Goal: Task Accomplishment & Management: Manage account settings

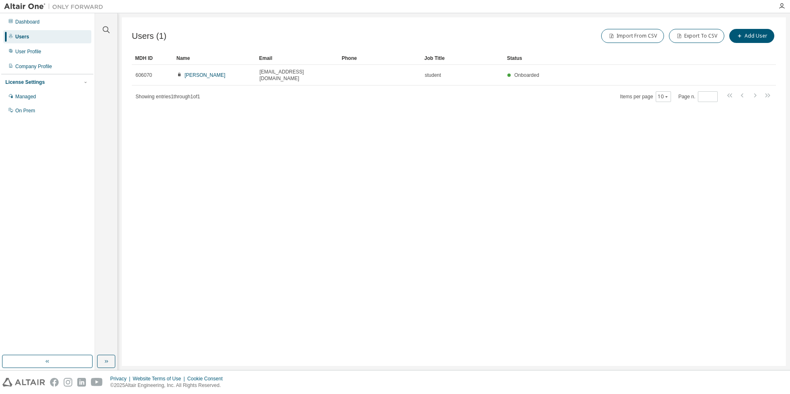
click at [340, 107] on div "Users (1) Import From CSV Export To CSV Add User Clear Load Save Save As Field …" at bounding box center [454, 191] width 664 height 349
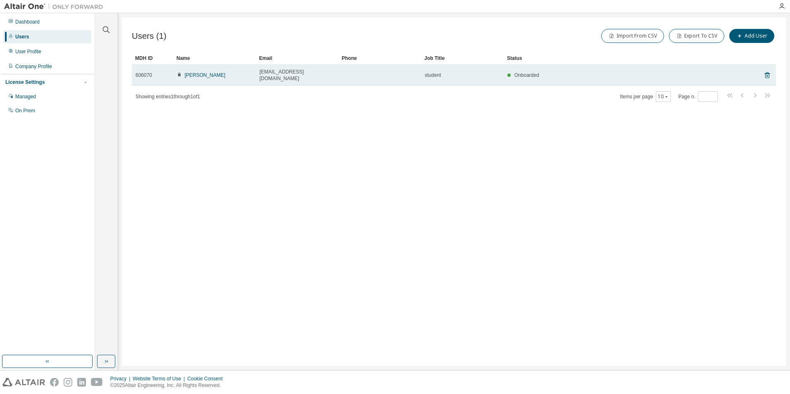
drag, startPoint x: 155, startPoint y: 71, endPoint x: 146, endPoint y: 71, distance: 9.5
click at [155, 72] on div "606070" at bounding box center [152, 75] width 34 height 7
click at [144, 72] on span "606070" at bounding box center [143, 75] width 17 height 7
click at [211, 74] on link "lombardi fredric" at bounding box center [205, 75] width 41 height 6
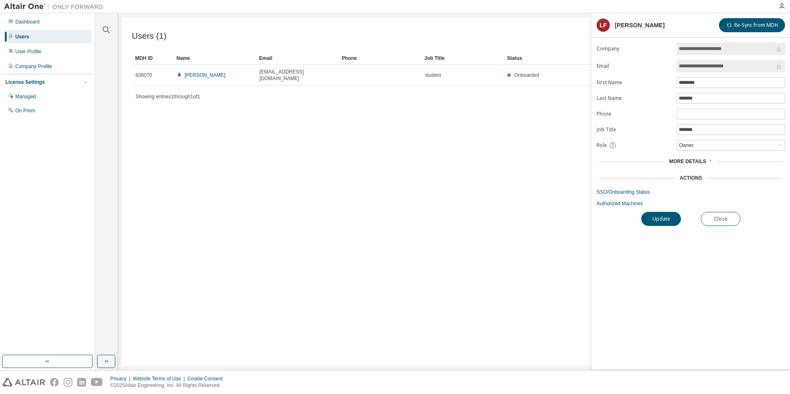
click at [605, 25] on div "lf" at bounding box center [602, 25] width 13 height 13
click at [525, 157] on div "Users (1) Import From CSV Export To CSV Add User Clear Load Save Save As Field …" at bounding box center [454, 191] width 664 height 349
click at [654, 219] on button "Update" at bounding box center [661, 219] width 40 height 14
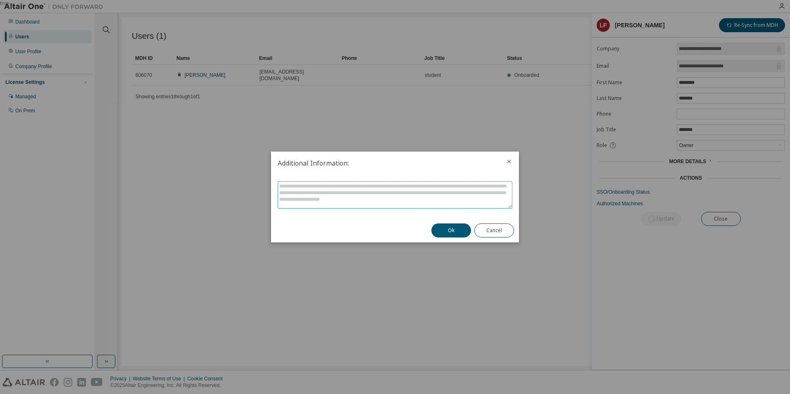
click at [337, 194] on textarea at bounding box center [395, 195] width 234 height 26
click at [509, 160] on icon "close" at bounding box center [509, 161] width 7 height 7
click at [512, 160] on icon "close" at bounding box center [509, 161] width 7 height 7
click at [508, 162] on icon "close" at bounding box center [509, 162] width 4 height 4
click at [489, 231] on button "Cancel" at bounding box center [494, 230] width 40 height 14
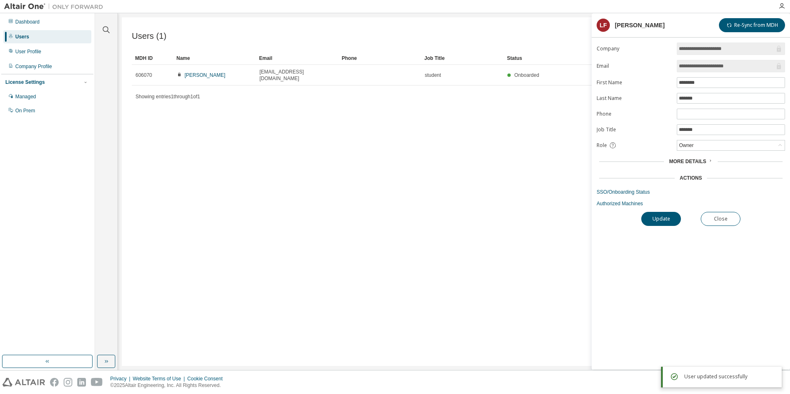
click at [409, 147] on div "Users (1) Import From CSV Export To CSV Add User Clear Load Save Save As Field …" at bounding box center [454, 191] width 664 height 349
click at [783, 5] on icon "button" at bounding box center [781, 6] width 7 height 7
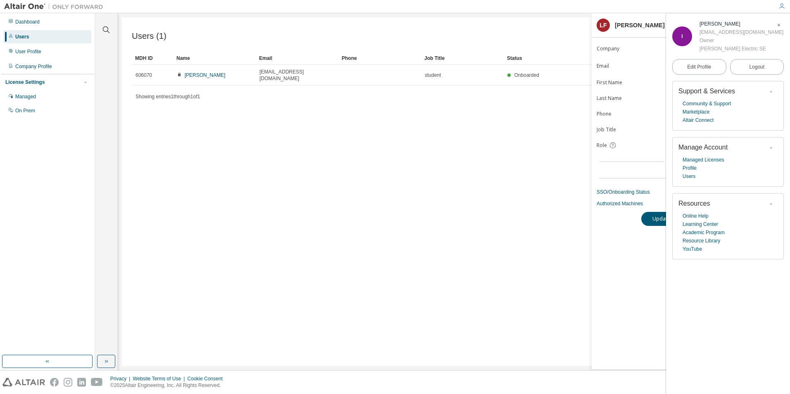
click at [399, 153] on div "Users (1) Import From CSV Export To CSV Add User Clear Load Save Save As Field …" at bounding box center [454, 191] width 664 height 349
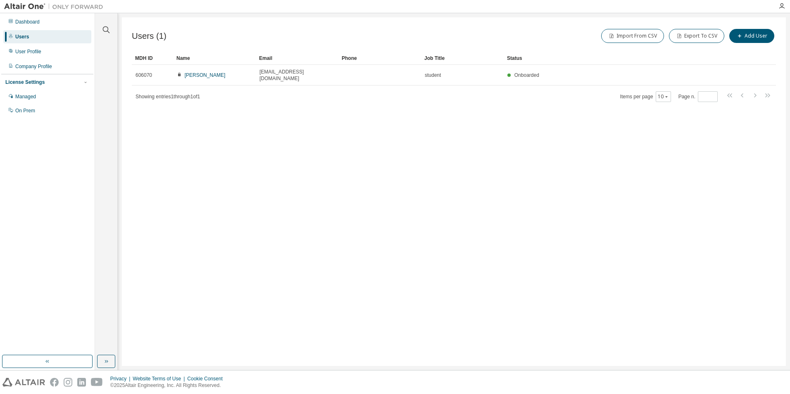
click at [203, 33] on div "Users (1) Import From CSV Export To CSV Add User" at bounding box center [454, 35] width 644 height 17
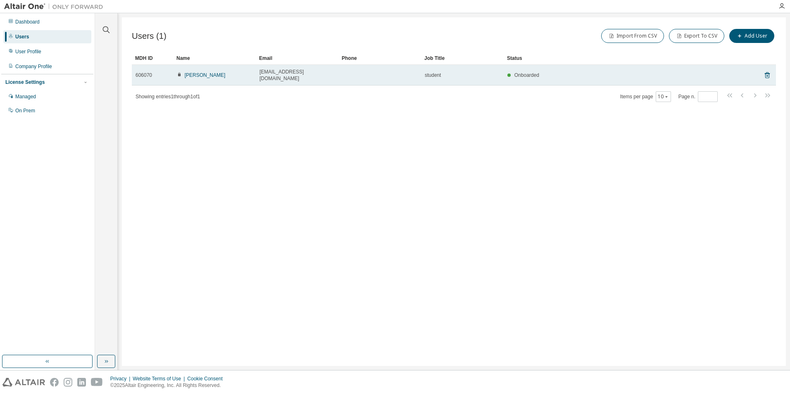
click at [543, 73] on div "Onboarded" at bounding box center [619, 75] width 225 height 7
click at [344, 74] on td at bounding box center [379, 75] width 83 height 21
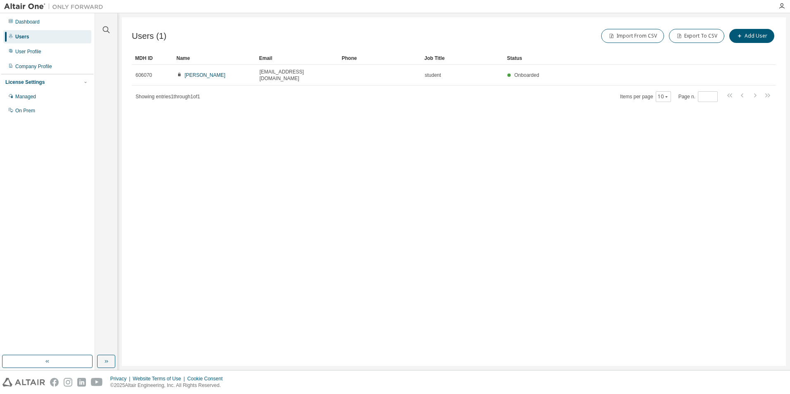
drag, startPoint x: 344, startPoint y: 74, endPoint x: 362, endPoint y: 106, distance: 37.0
click at [362, 106] on div "Users (1) Import From CSV Export To CSV Add User Clear Load Save Save As Field …" at bounding box center [454, 191] width 664 height 349
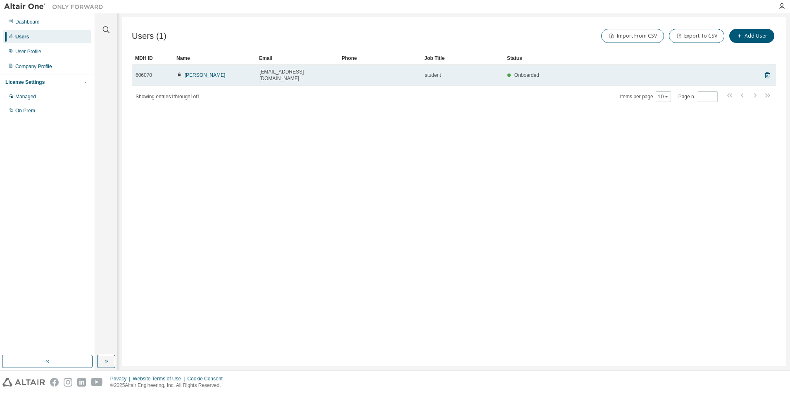
click at [531, 73] on span "Onboarded" at bounding box center [526, 75] width 25 height 6
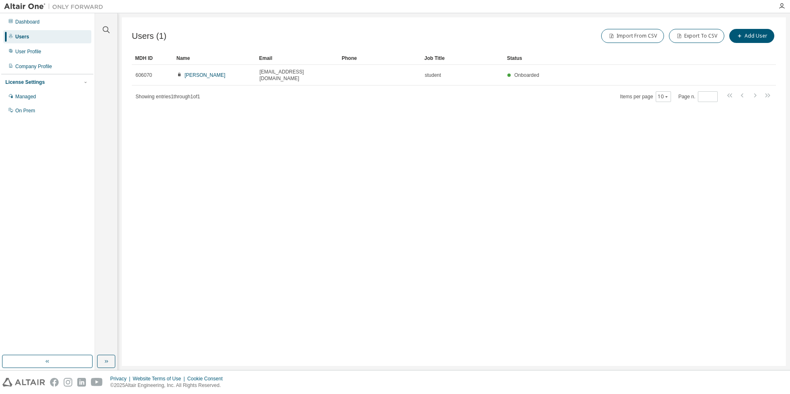
drag, startPoint x: 531, startPoint y: 73, endPoint x: 558, endPoint y: 105, distance: 42.8
click at [558, 105] on div "Users (1) Import From CSV Export To CSV Add User Clear Load Save Save As Field …" at bounding box center [454, 191] width 664 height 349
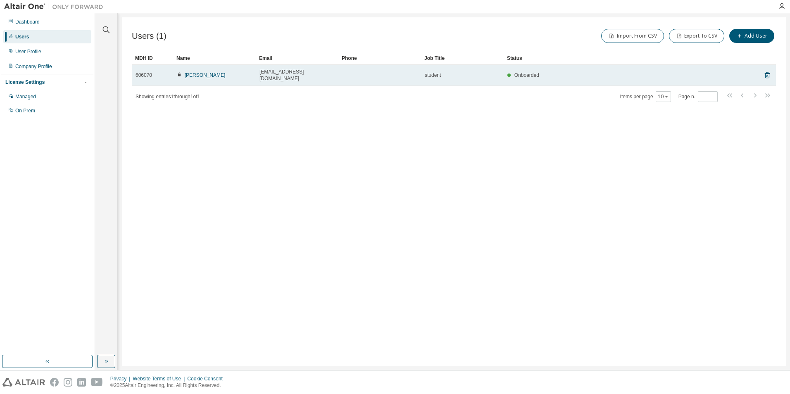
click at [152, 72] on div "606070" at bounding box center [152, 75] width 34 height 7
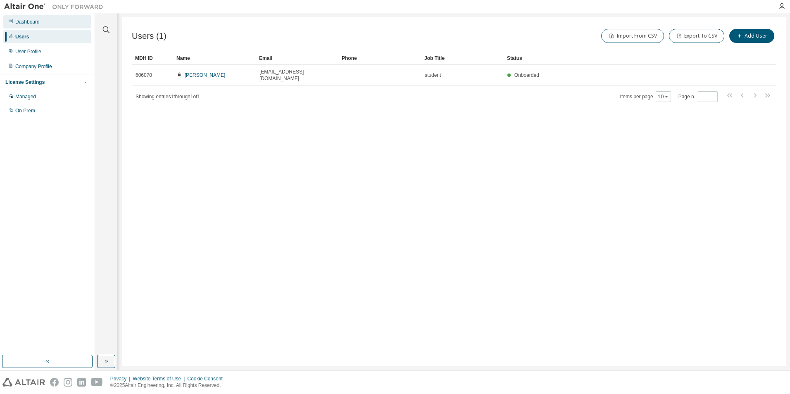
click at [37, 24] on div "Dashboard" at bounding box center [27, 22] width 24 height 7
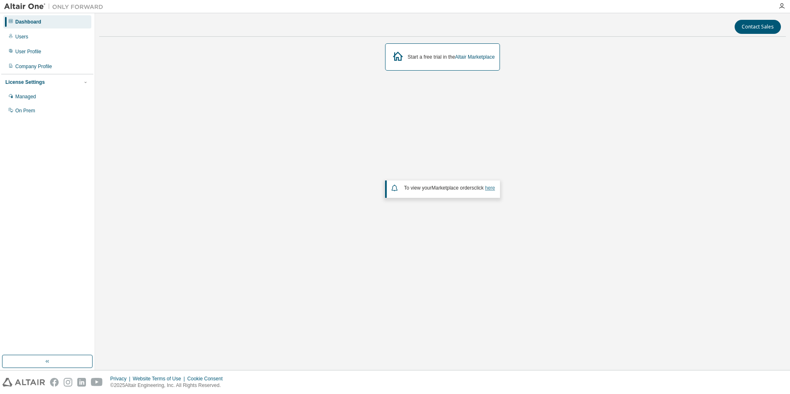
click at [493, 189] on link "here" at bounding box center [490, 188] width 10 height 6
click at [38, 23] on div "لوحه القياده" at bounding box center [27, 22] width 24 height 7
